Goal: Transaction & Acquisition: Purchase product/service

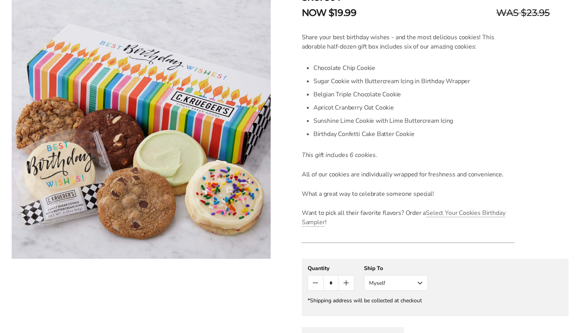
scroll to position [194, 0]
click at [394, 282] on button "Myself" at bounding box center [396, 283] width 64 height 16
click at [394, 312] on button "Other Recipient" at bounding box center [395, 311] width 63 height 14
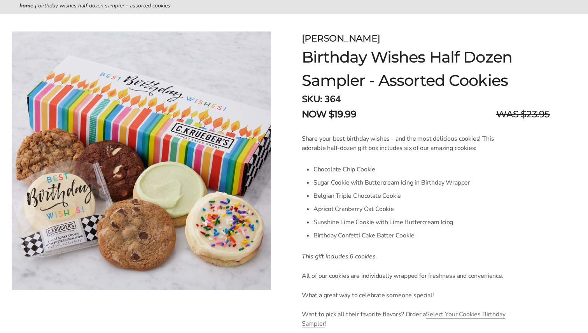
scroll to position [0, 0]
